Goal: Task Accomplishment & Management: Complete application form

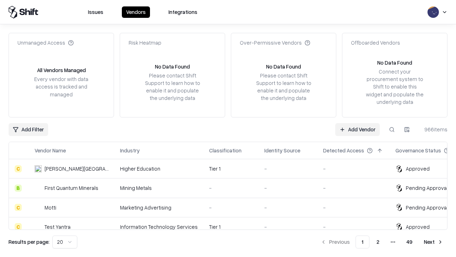
click at [358, 129] on link "Add Vendor" at bounding box center [357, 129] width 45 height 13
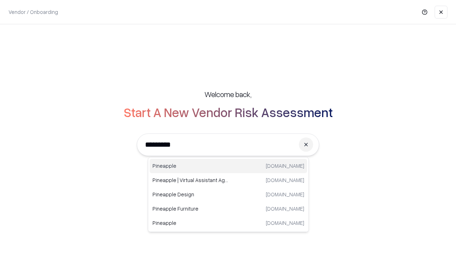
click at [228, 166] on div "Pineapple [DOMAIN_NAME]" at bounding box center [229, 166] width 158 height 14
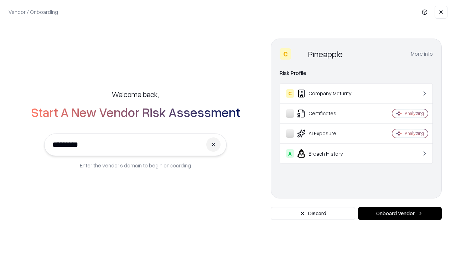
type input "*********"
click at [400, 213] on button "Onboard Vendor" at bounding box center [400, 213] width 84 height 13
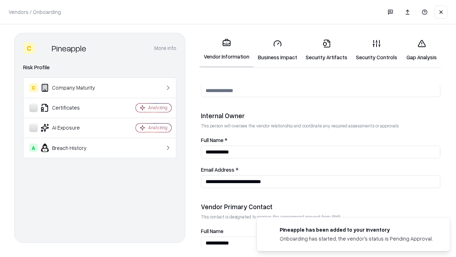
scroll to position [369, 0]
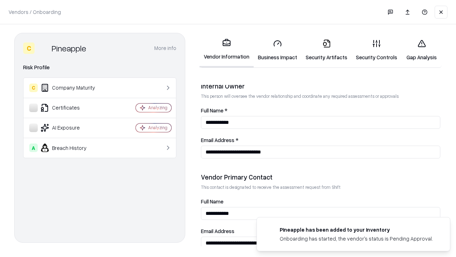
click at [278, 50] on link "Business Impact" at bounding box center [278, 50] width 48 height 33
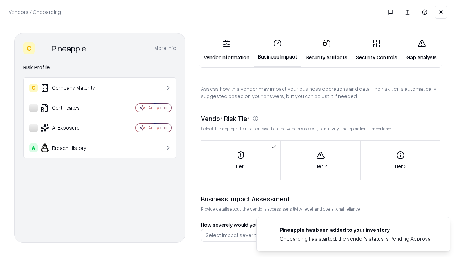
click at [327, 50] on link "Security Artifacts" at bounding box center [327, 50] width 50 height 33
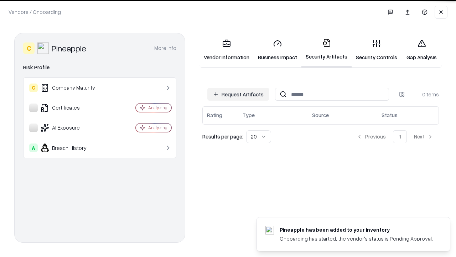
click at [238, 94] on button "Request Artifacts" at bounding box center [238, 94] width 62 height 13
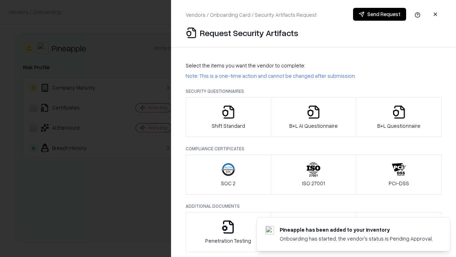
click at [228, 117] on icon "button" at bounding box center [228, 112] width 14 height 14
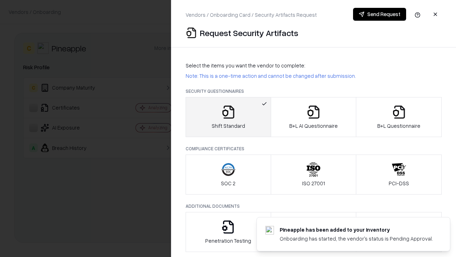
click at [380, 14] on button "Send Request" at bounding box center [379, 14] width 53 height 13
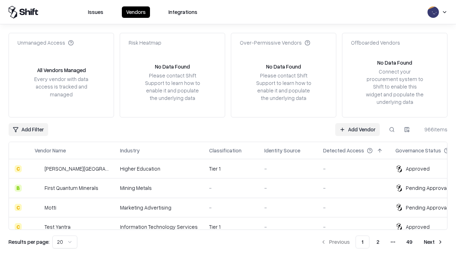
click at [392, 129] on button at bounding box center [392, 129] width 13 height 13
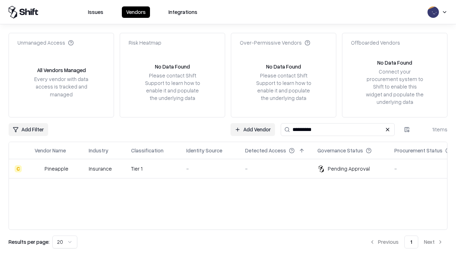
type input "*********"
click at [232, 168] on div "-" at bounding box center [209, 168] width 47 height 7
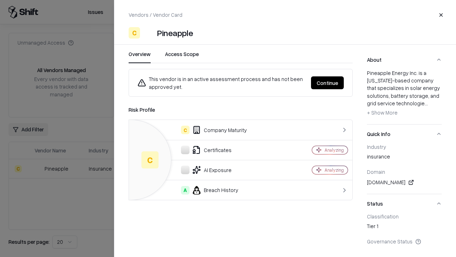
click at [328, 83] on button "Continue" at bounding box center [327, 82] width 33 height 13
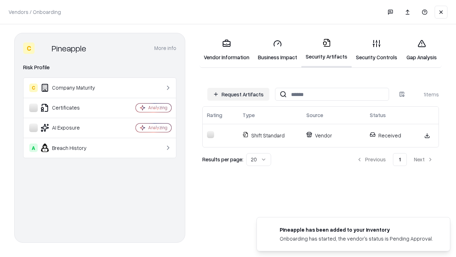
click at [422, 50] on link "Gap Analysis" at bounding box center [422, 50] width 40 height 33
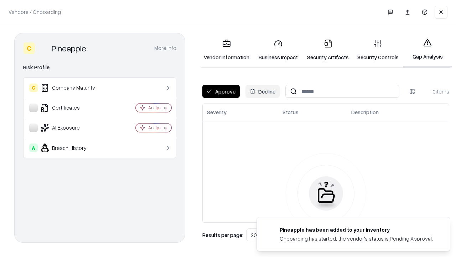
click at [221, 91] on button "Approve" at bounding box center [220, 91] width 37 height 13
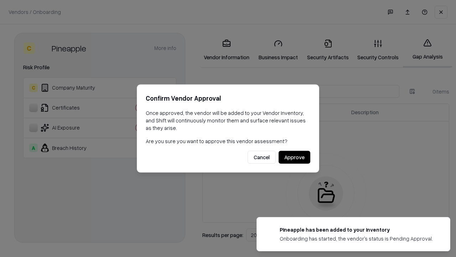
click at [294, 157] on button "Approve" at bounding box center [295, 157] width 32 height 13
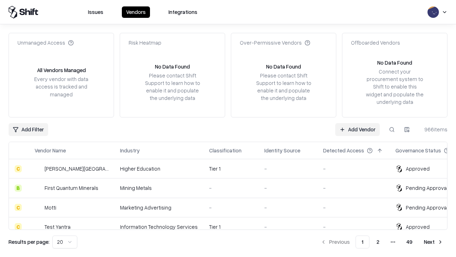
type input "*********"
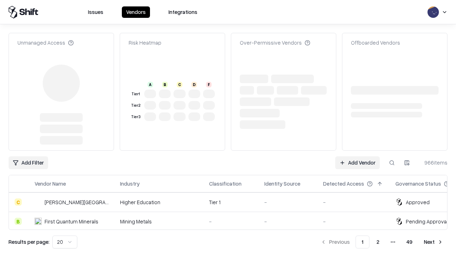
click at [358, 156] on link "Add Vendor" at bounding box center [357, 162] width 45 height 13
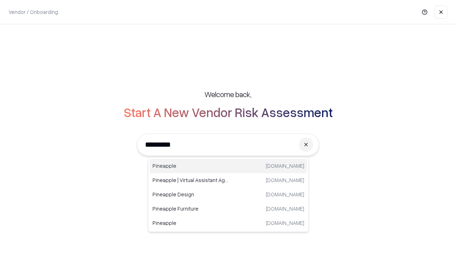
click at [228, 166] on div "Pineapple [DOMAIN_NAME]" at bounding box center [229, 166] width 158 height 14
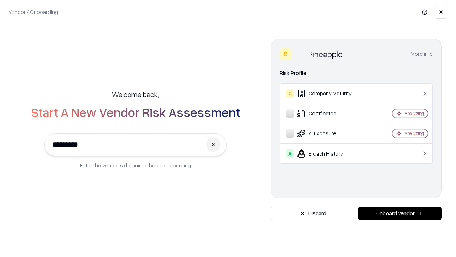
type input "*********"
click at [400, 213] on button "Onboard Vendor" at bounding box center [400, 213] width 84 height 13
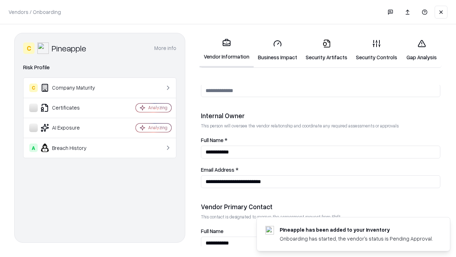
scroll to position [369, 0]
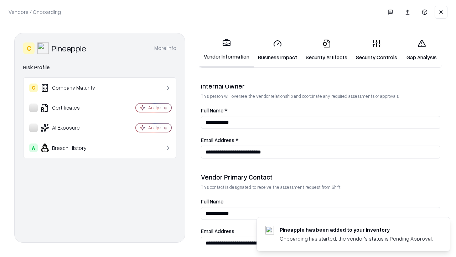
click at [422, 50] on link "Gap Analysis" at bounding box center [422, 50] width 40 height 33
